Goal: Task Accomplishment & Management: Manage account settings

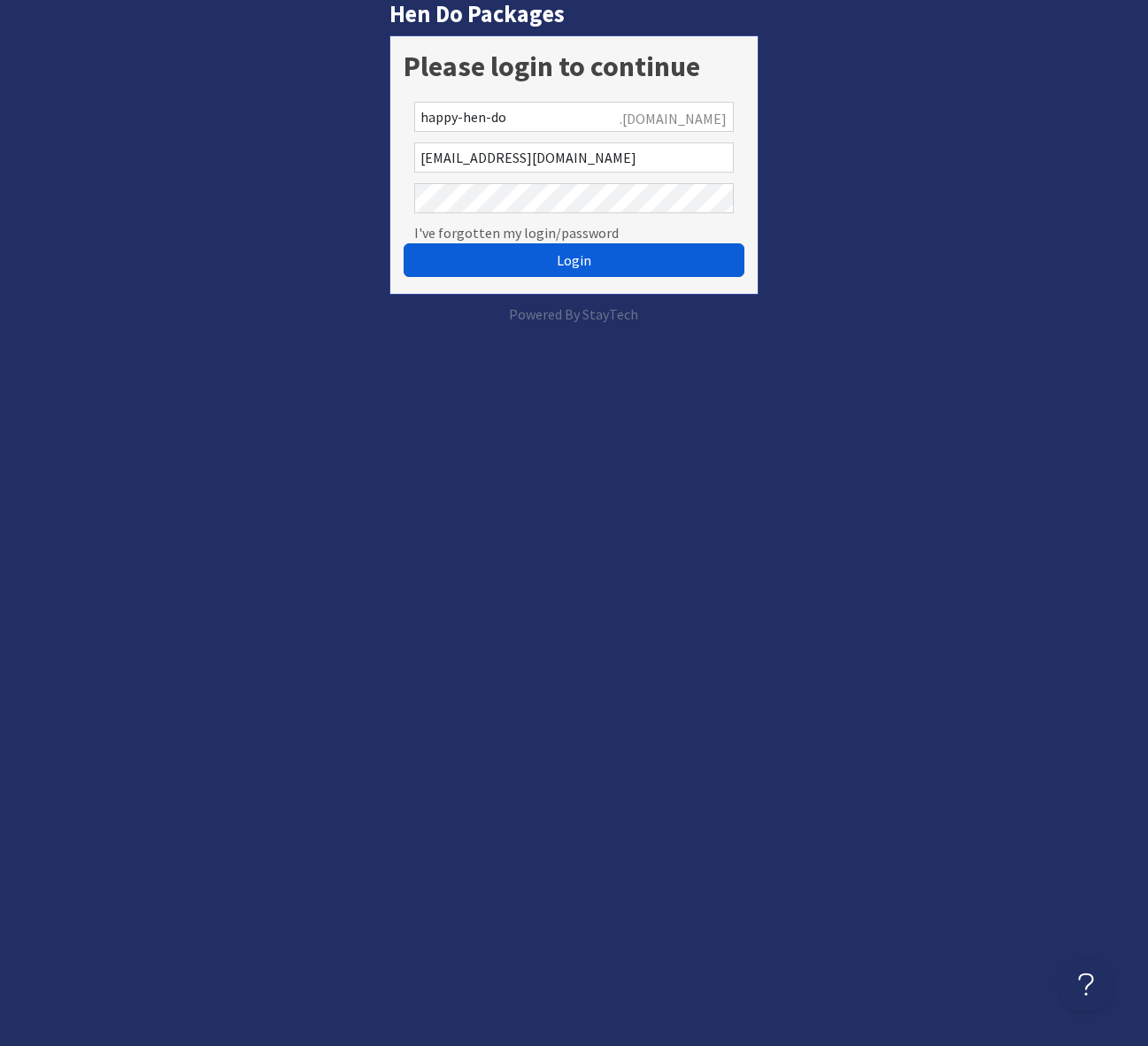
click at [581, 253] on span "Login" at bounding box center [574, 260] width 34 height 18
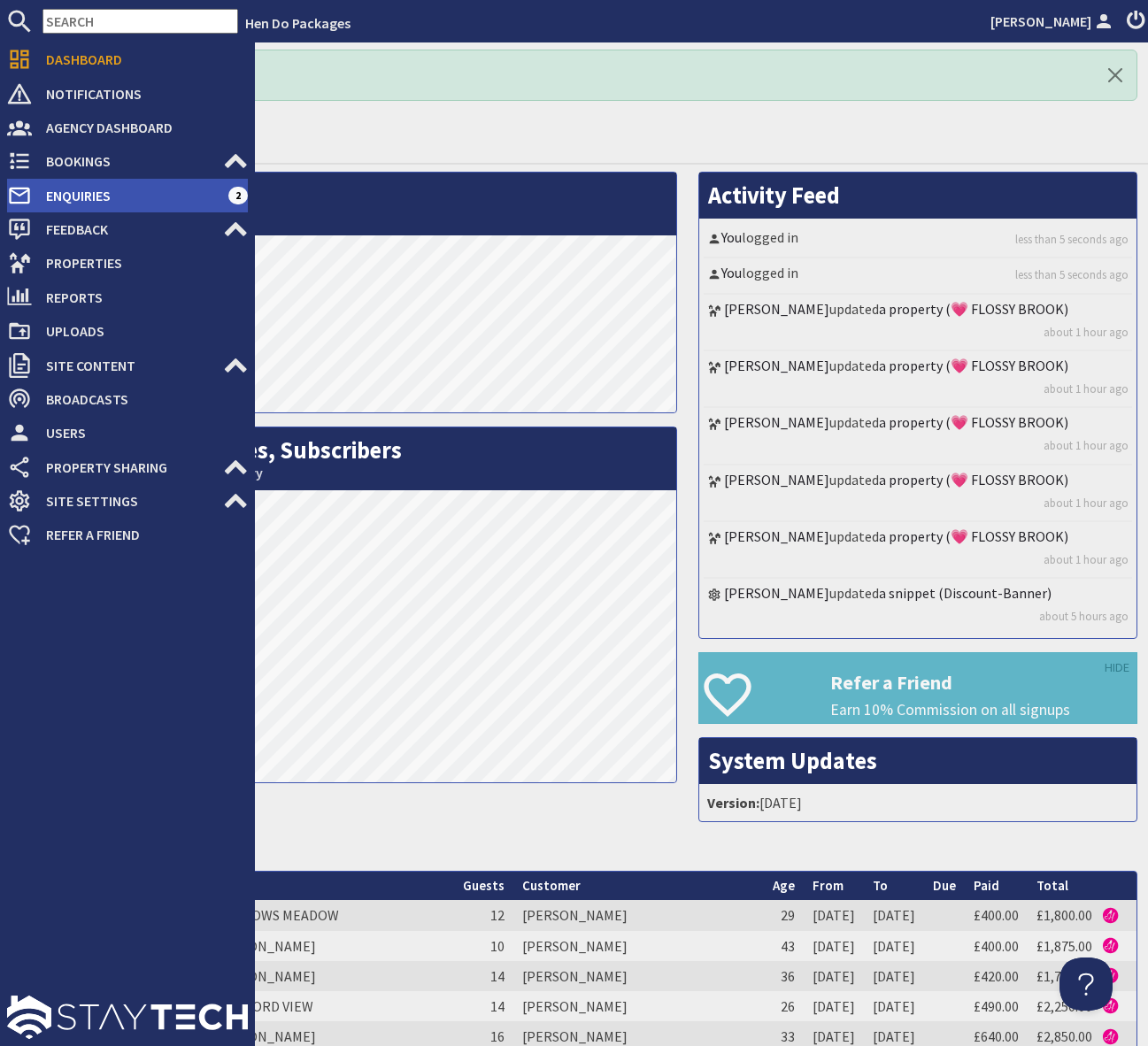
drag, startPoint x: 118, startPoint y: 198, endPoint x: 184, endPoint y: 201, distance: 66.1
click at [118, 198] on span "Enquiries" at bounding box center [131, 196] width 197 height 28
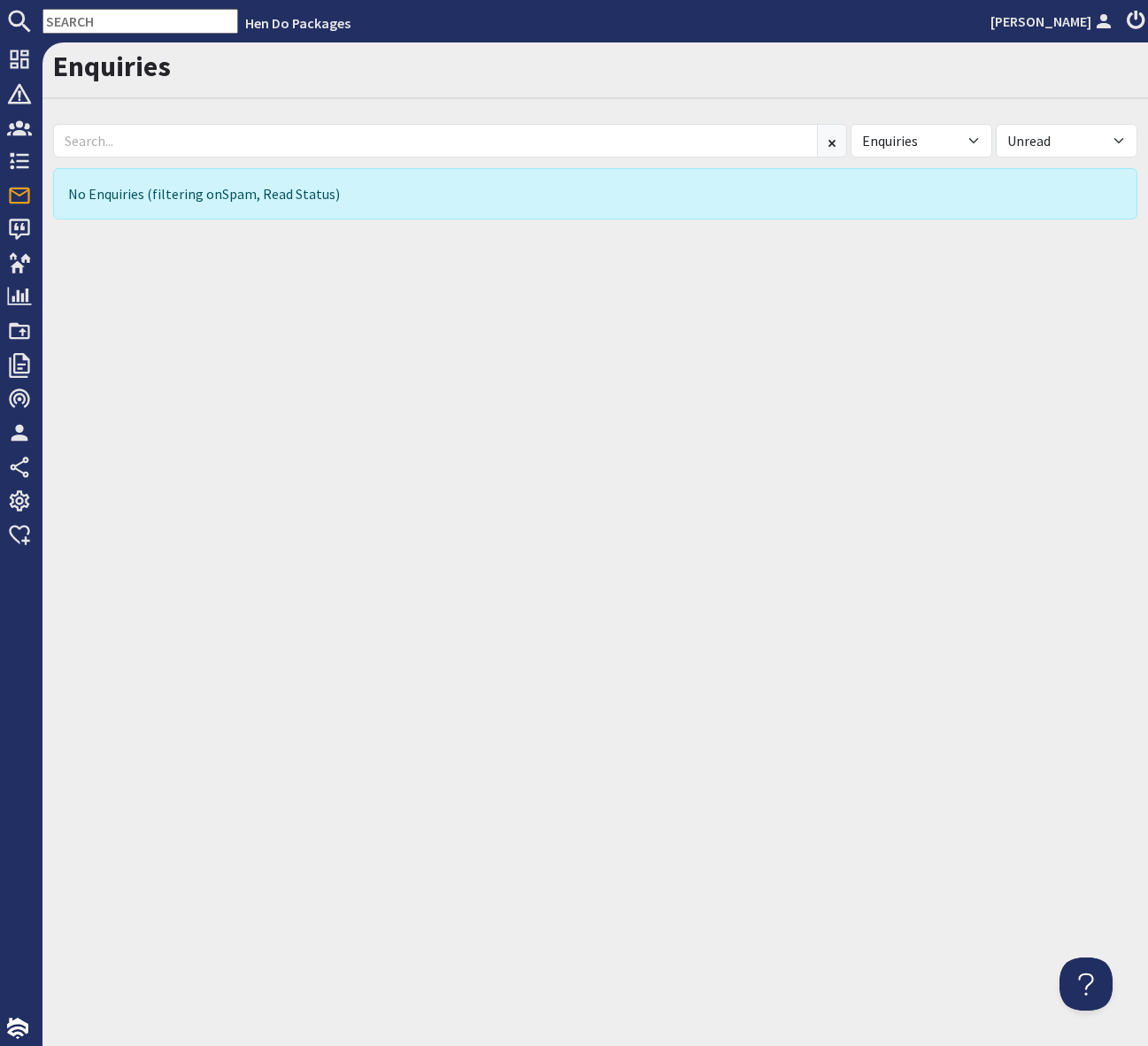
drag, startPoint x: 76, startPoint y: 15, endPoint x: 79, endPoint y: 29, distance: 14.3
click at [75, 15] on input "text" at bounding box center [140, 21] width 196 height 25
click at [80, 27] on input "text" at bounding box center [140, 21] width 196 height 25
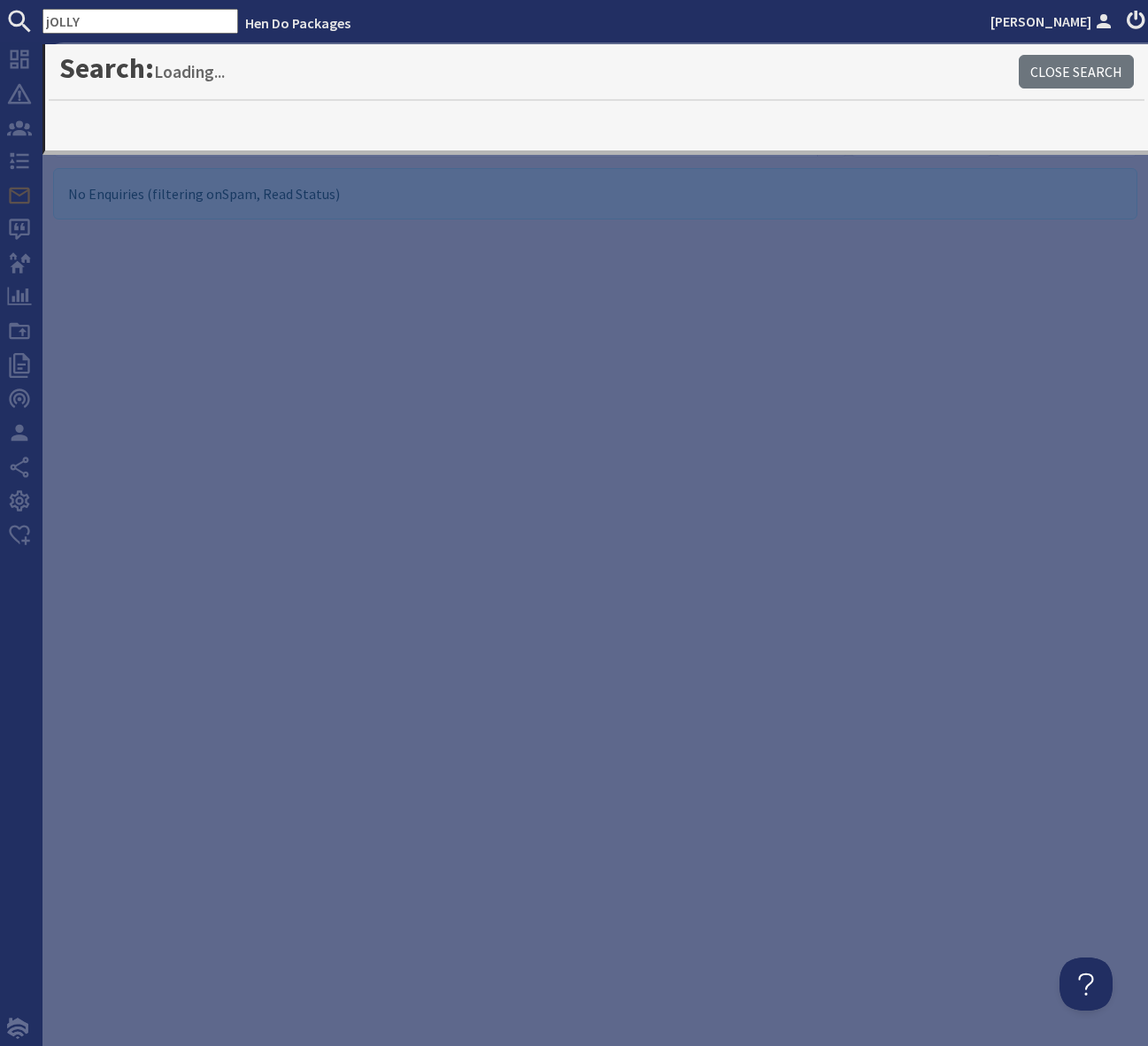
type input "jOLLY"
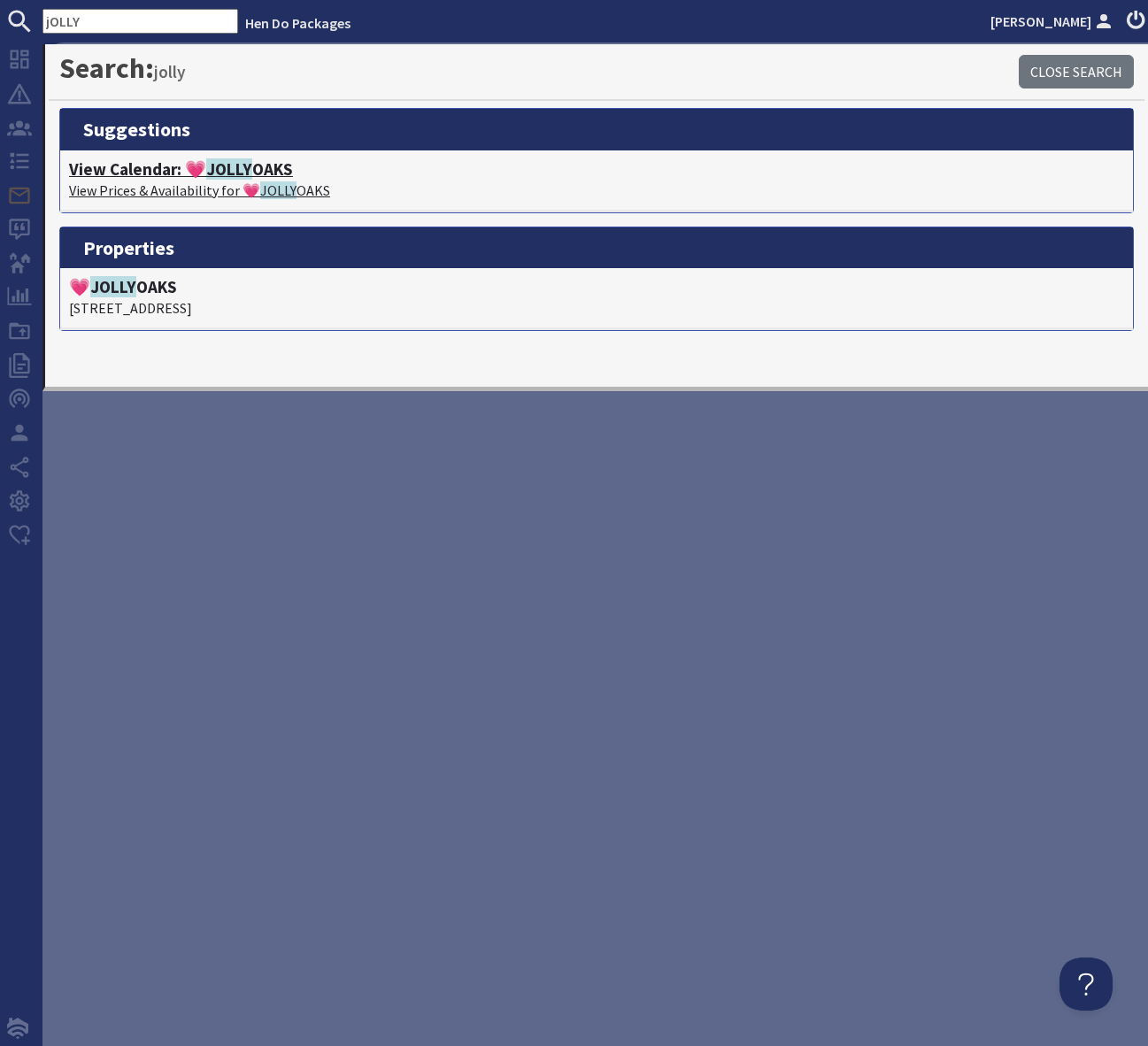
click at [257, 168] on h4 "View Calendar: 💗 JOLLY OAKS" at bounding box center [596, 169] width 1055 height 21
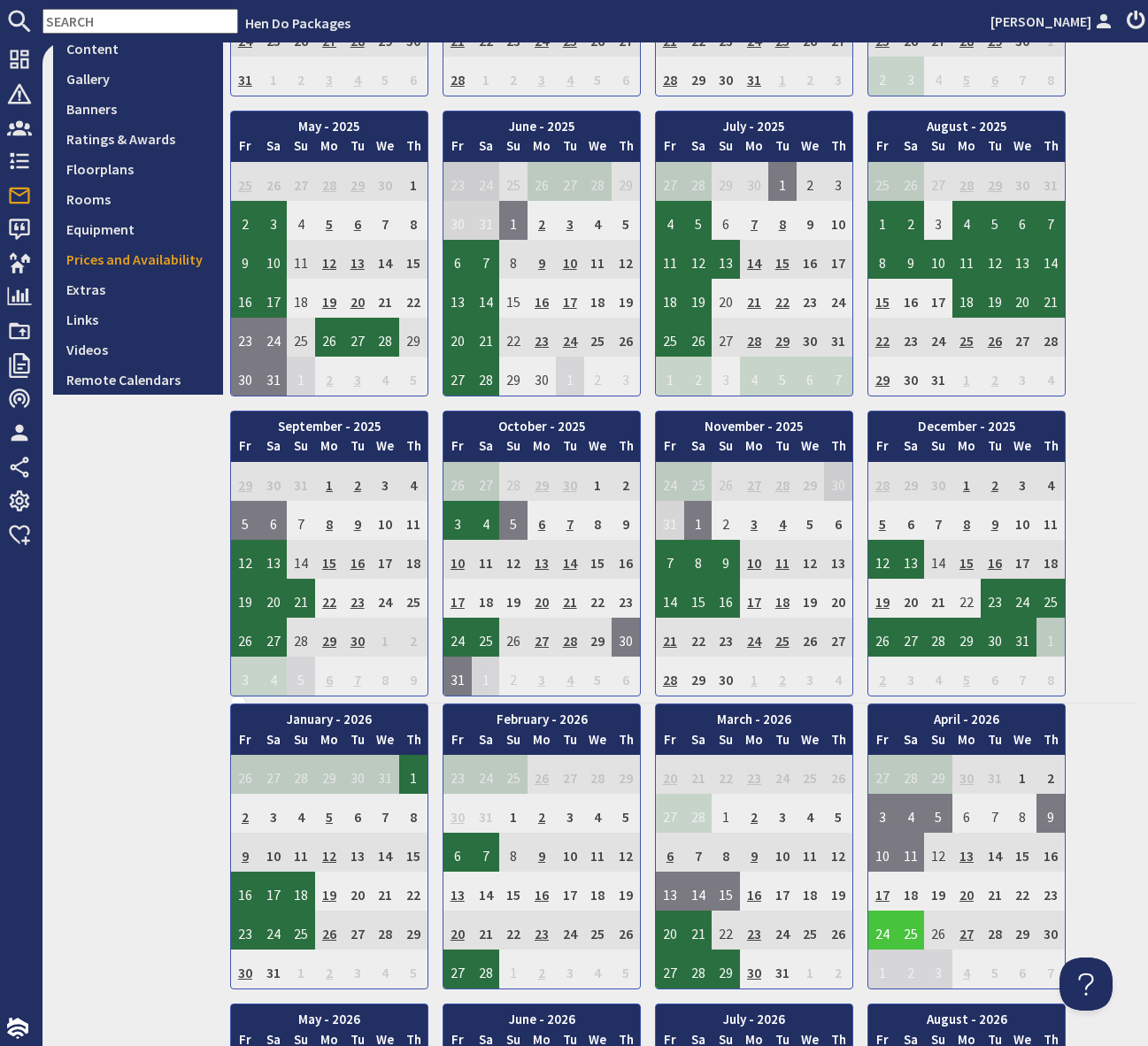
scroll to position [417, 0]
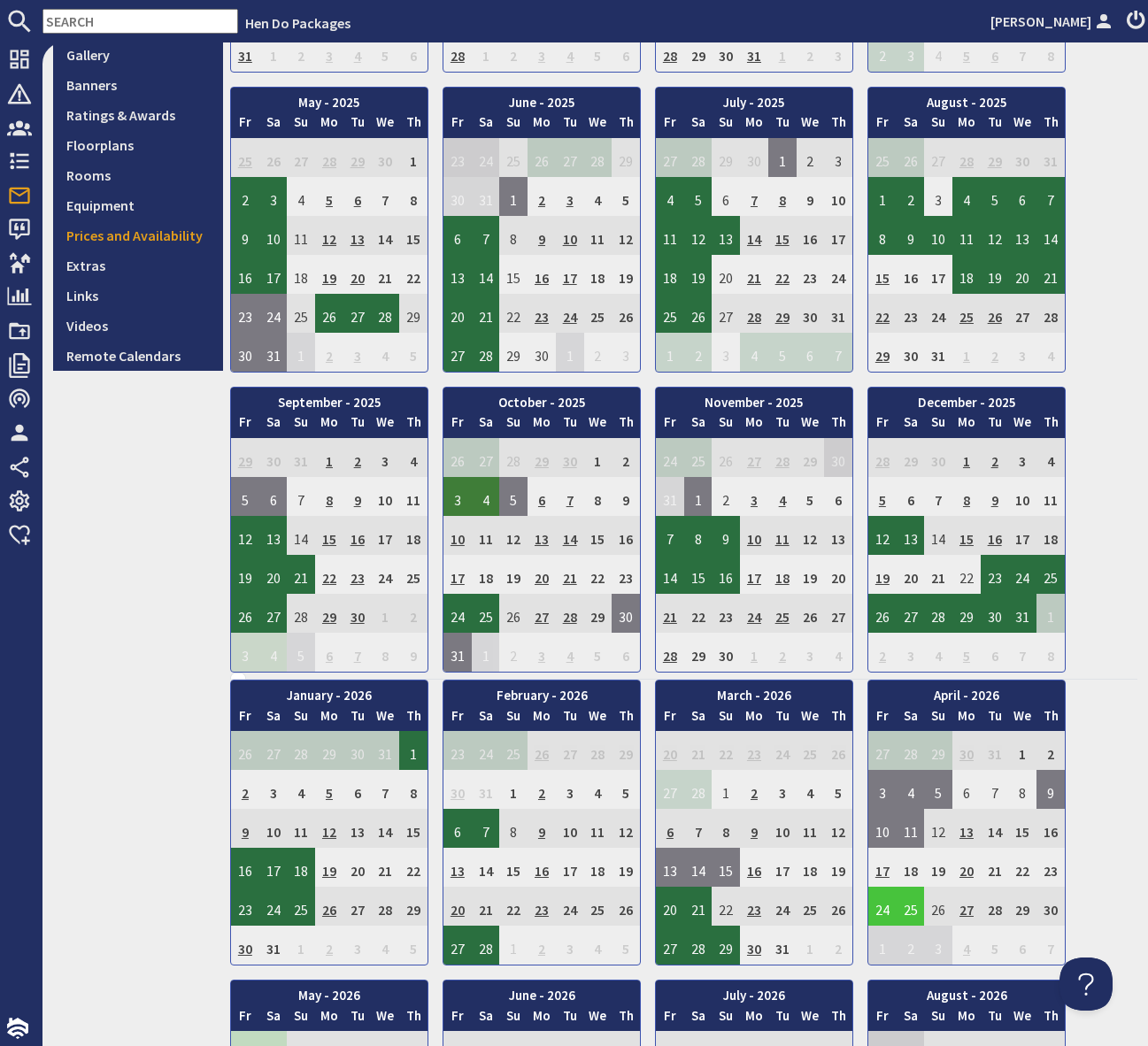
click at [461, 501] on td "3" at bounding box center [457, 496] width 28 height 39
click at [463, 579] on link "View booking" at bounding box center [461, 578] width 92 height 19
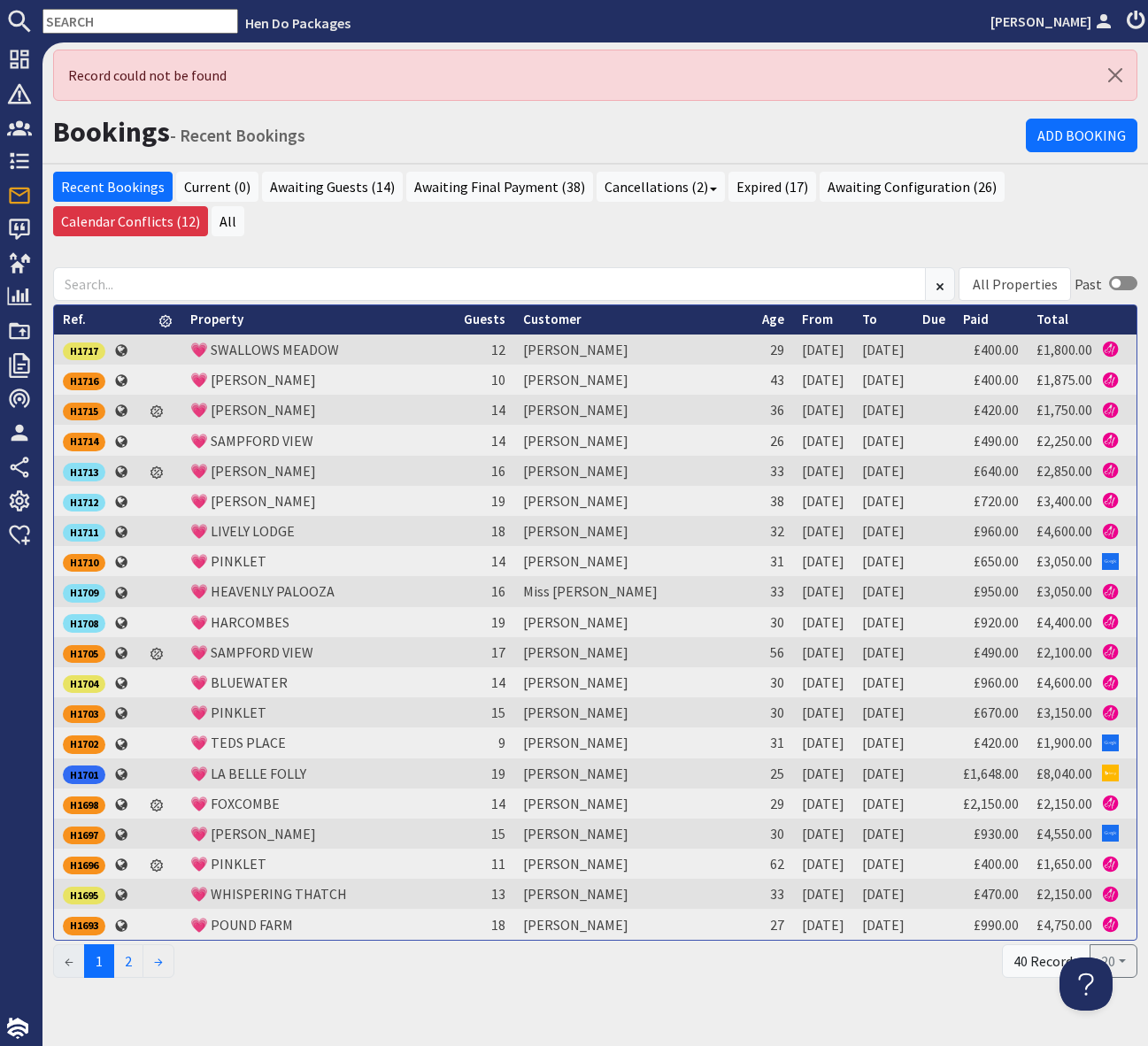
click at [100, 20] on input "text" at bounding box center [140, 21] width 196 height 25
click at [64, 18] on input "text" at bounding box center [140, 21] width 196 height 25
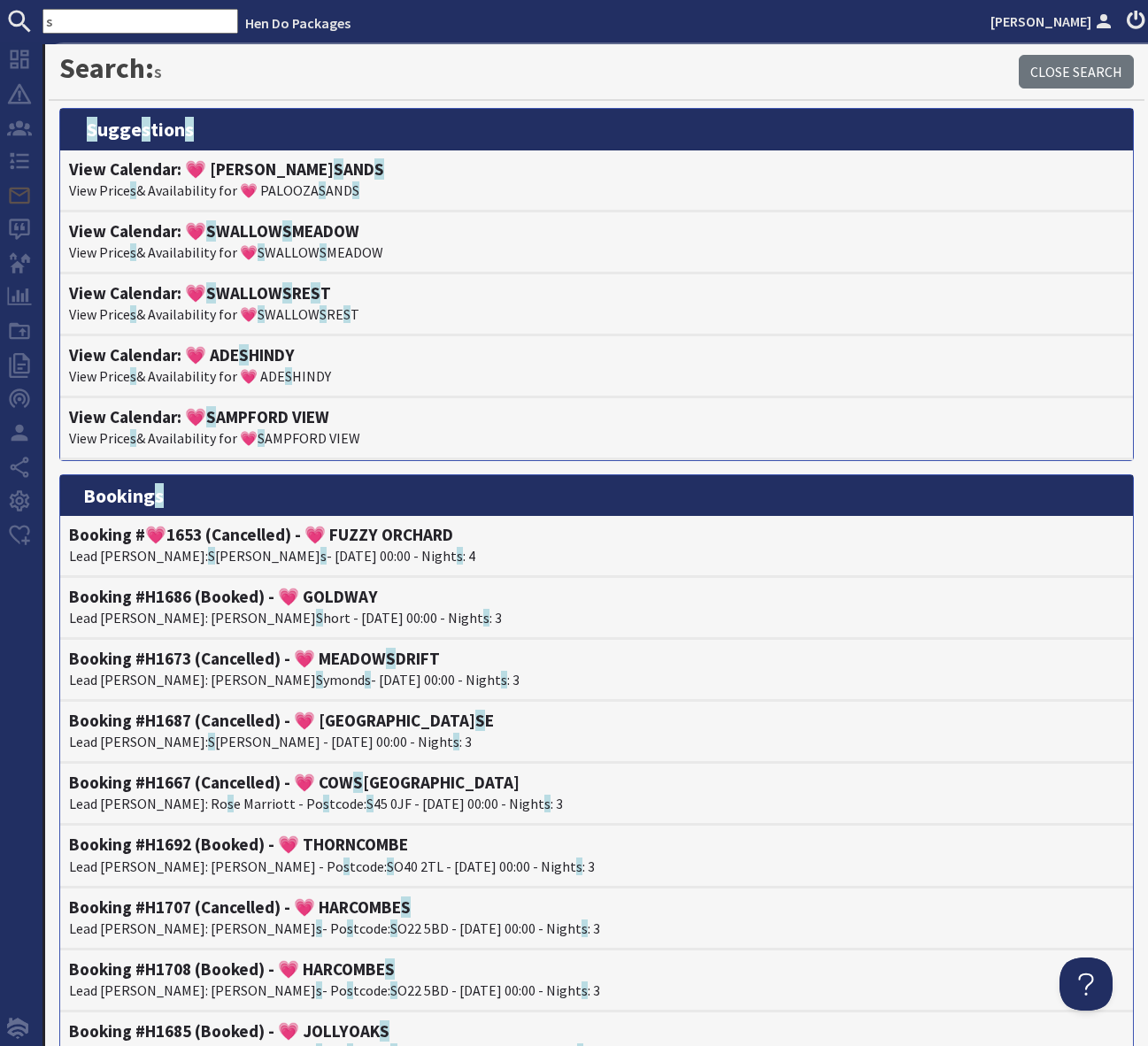
type input "s"
